Goal: Task Accomplishment & Management: Complete application form

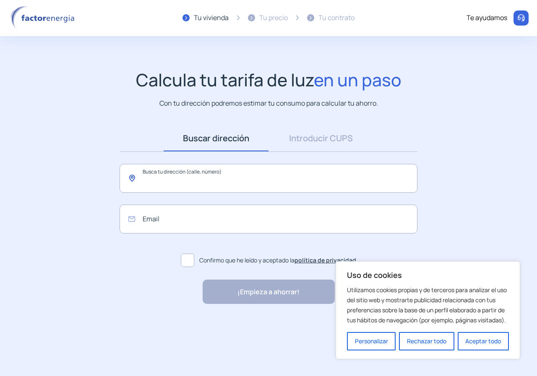
click at [163, 177] on input "text" at bounding box center [269, 178] width 298 height 29
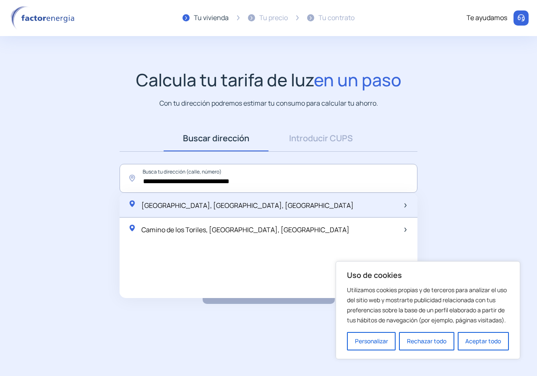
click at [218, 208] on span "[GEOGRAPHIC_DATA], [GEOGRAPHIC_DATA], [GEOGRAPHIC_DATA]" at bounding box center [247, 205] width 212 height 9
type input "**********"
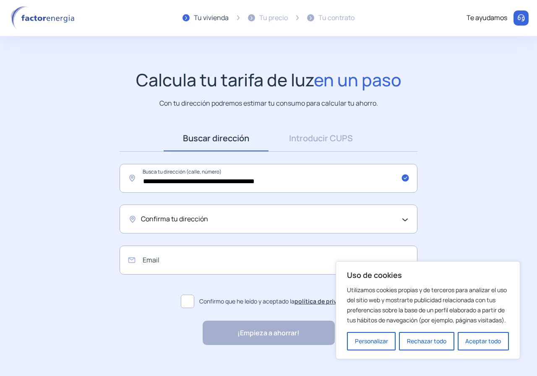
click at [212, 218] on div "Confirma tu dirección" at bounding box center [266, 219] width 251 height 11
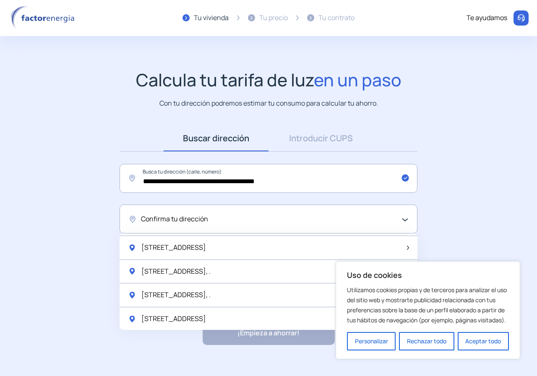
scroll to position [797, 0]
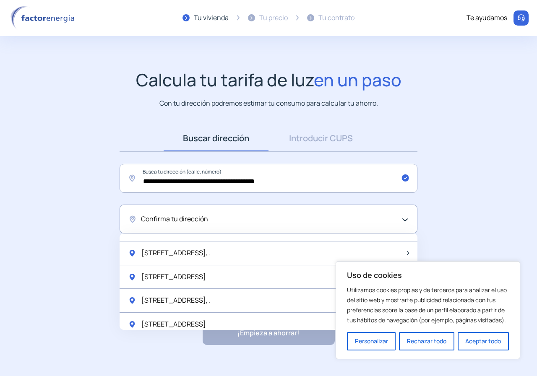
click at [155, 217] on span "Confirma tu dirección" at bounding box center [174, 219] width 67 height 11
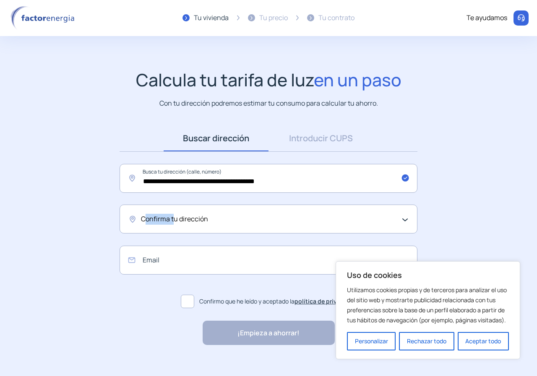
click at [156, 218] on span "Confirma tu dirección" at bounding box center [174, 219] width 67 height 11
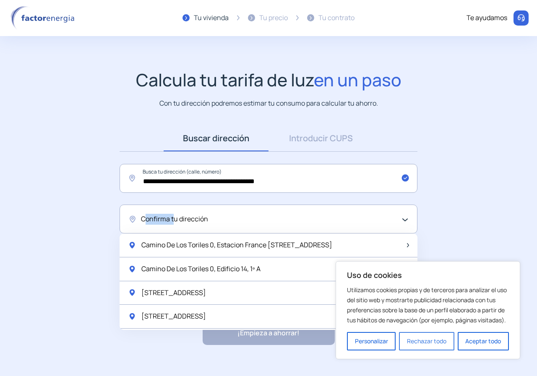
click at [411, 342] on button "Rechazar todo" at bounding box center [426, 341] width 55 height 18
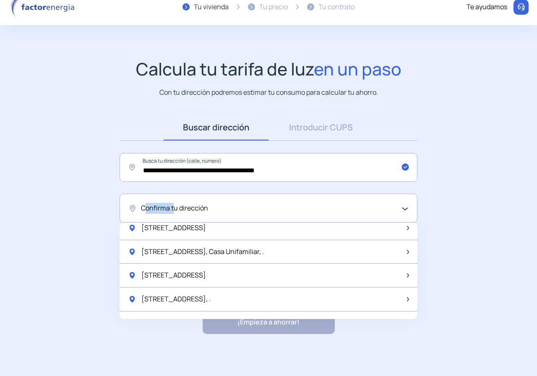
scroll to position [1114, 0]
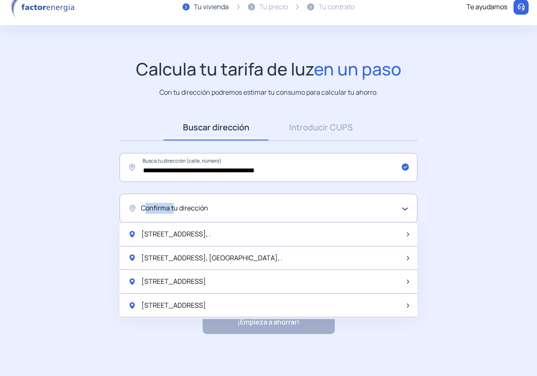
click at [192, 324] on span "Utilizar Dirección Introducida" at bounding box center [186, 329] width 90 height 11
